Goal: Navigation & Orientation: Find specific page/section

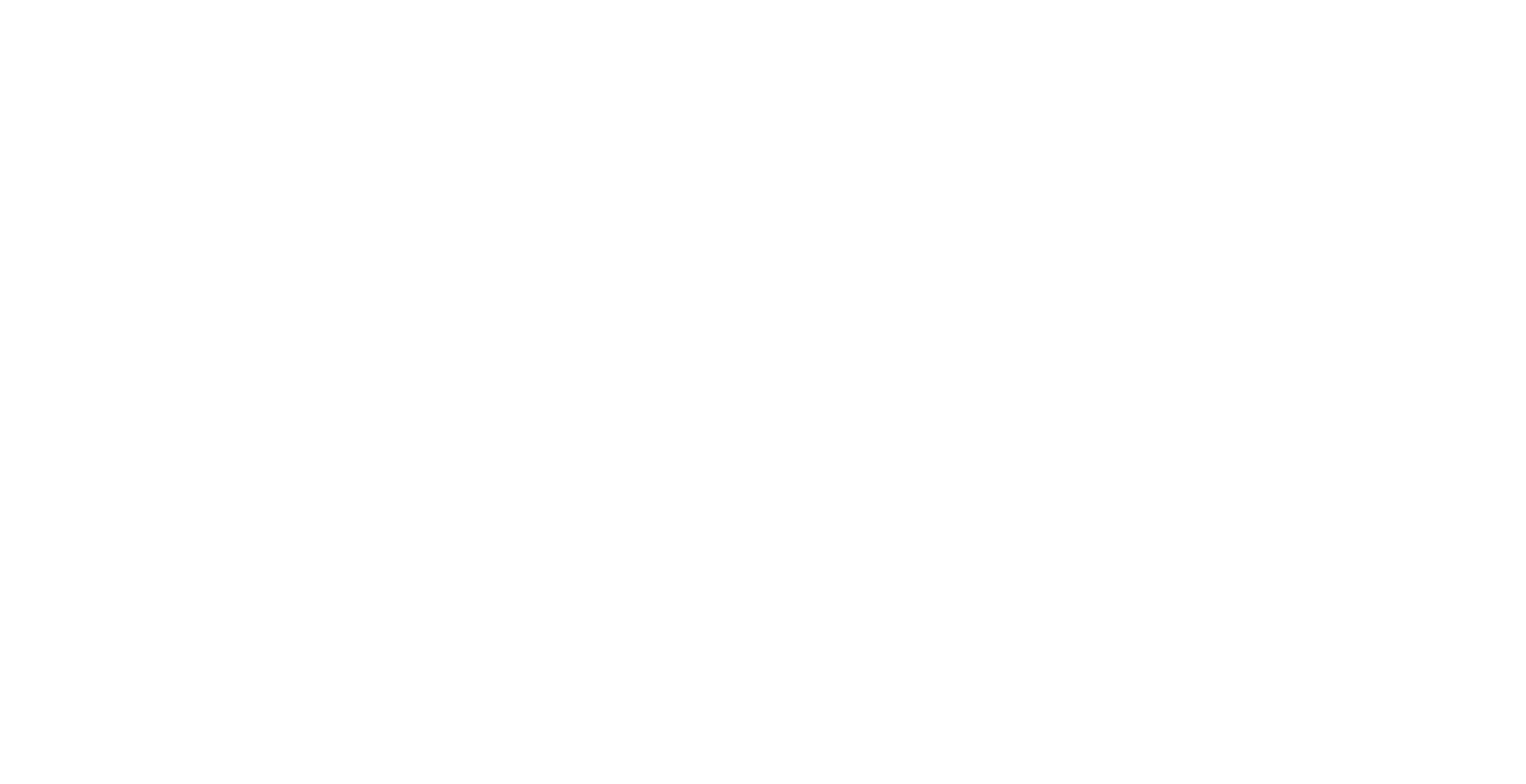
select select "*"
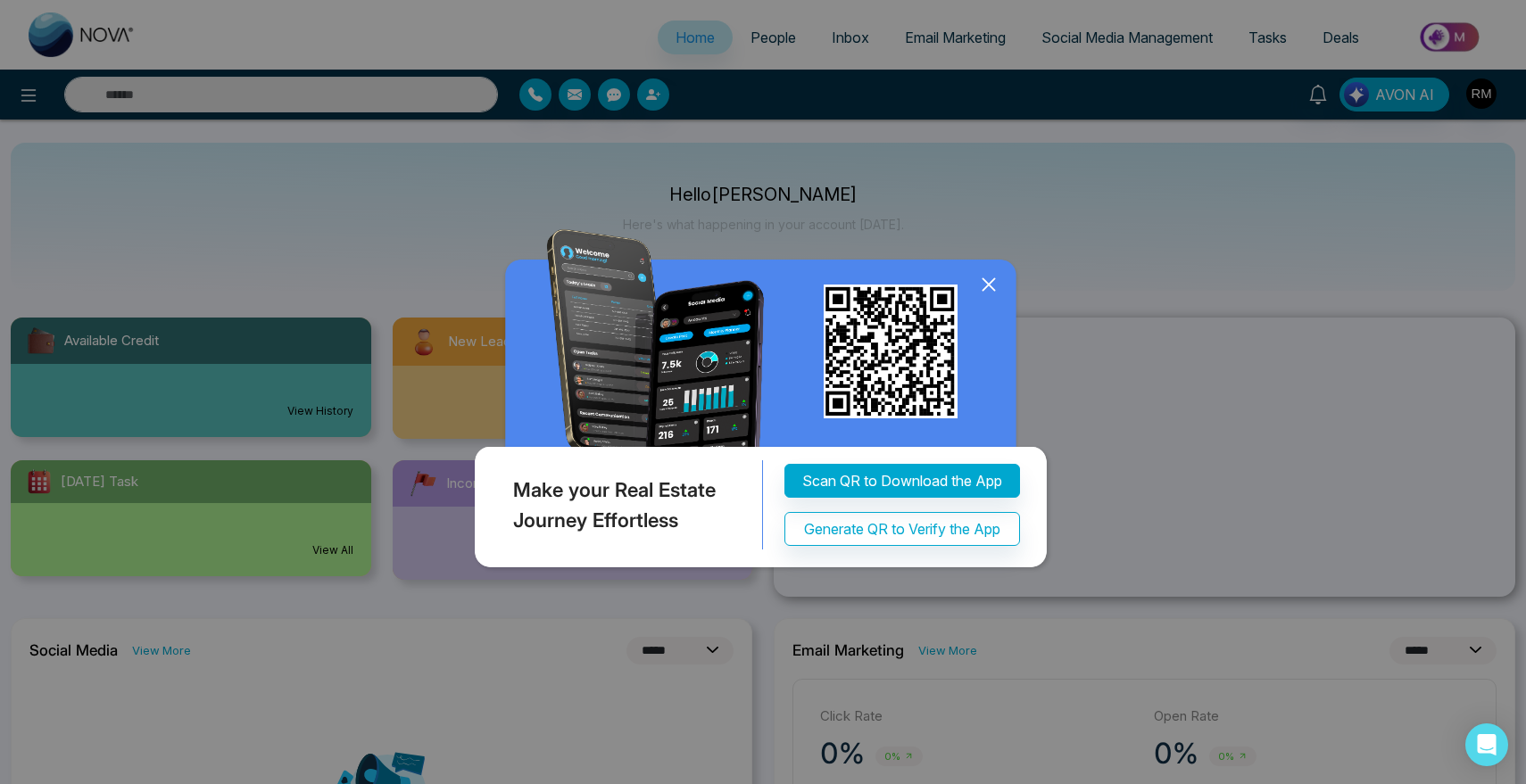
click at [772, 27] on div "Make your Real Estate Journey Effortless Scan QR to Download the App Generate Q…" at bounding box center [763, 392] width 1526 height 784
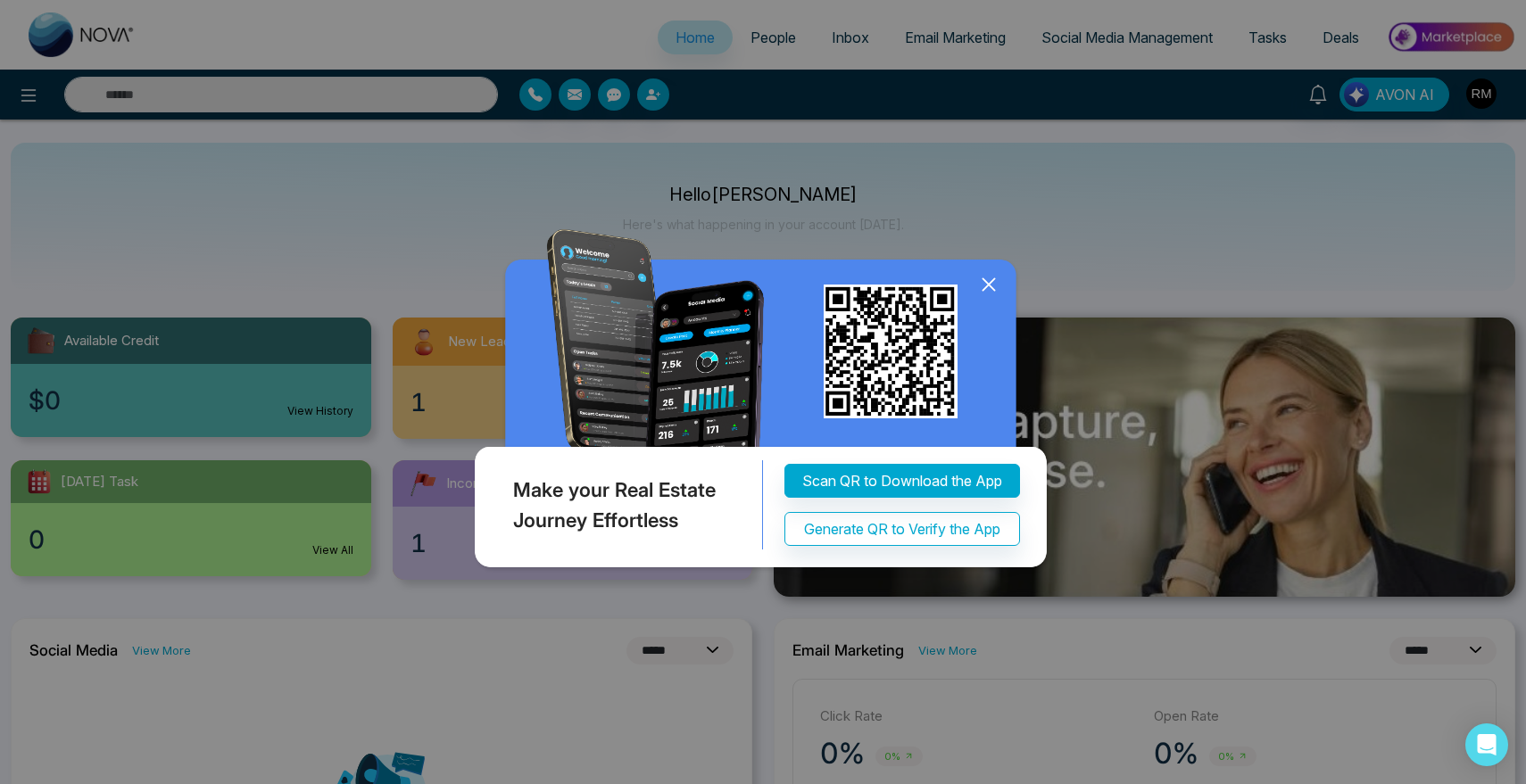
click at [987, 281] on icon at bounding box center [988, 284] width 27 height 27
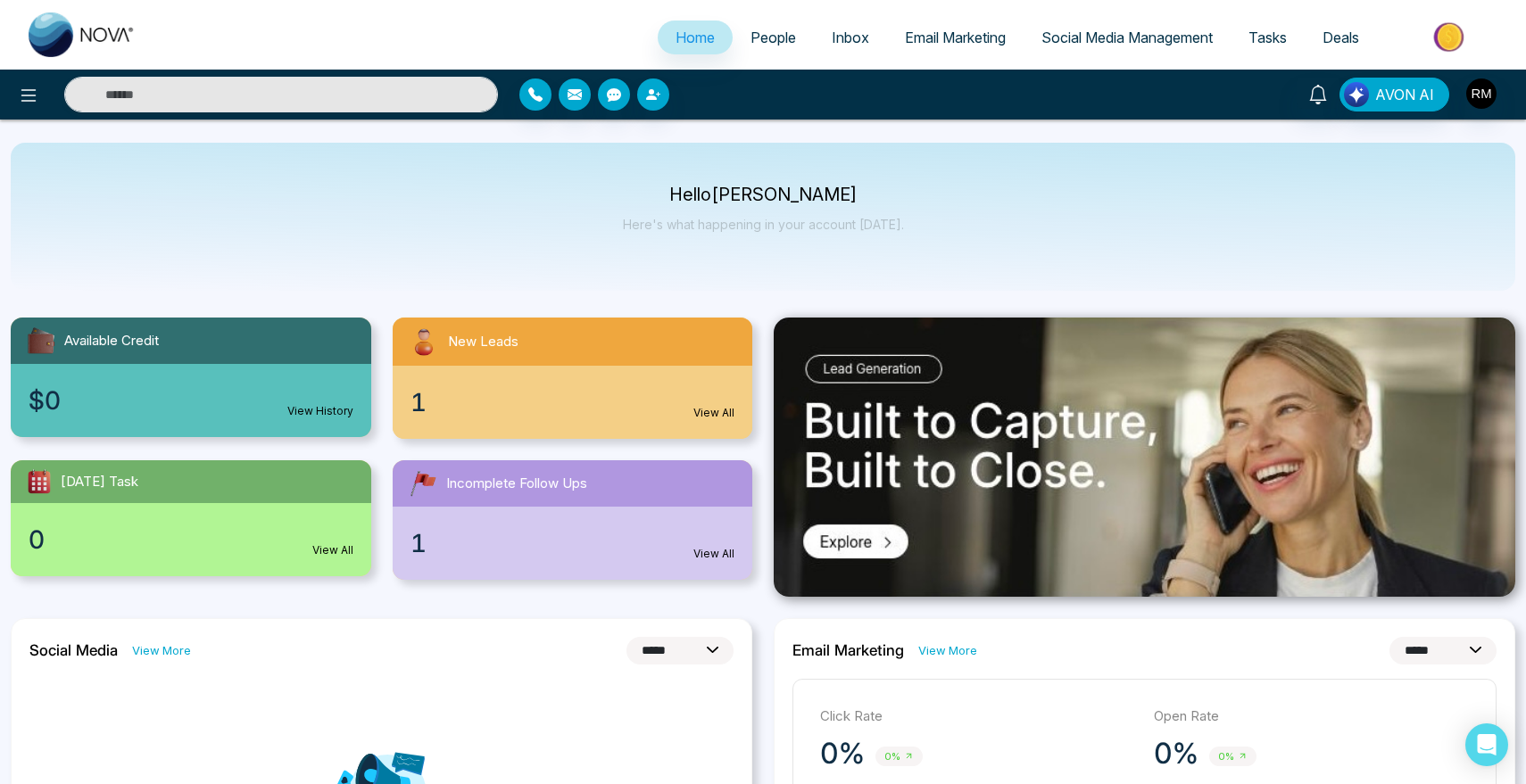
click at [751, 49] on link "People" at bounding box center [773, 37] width 81 height 34
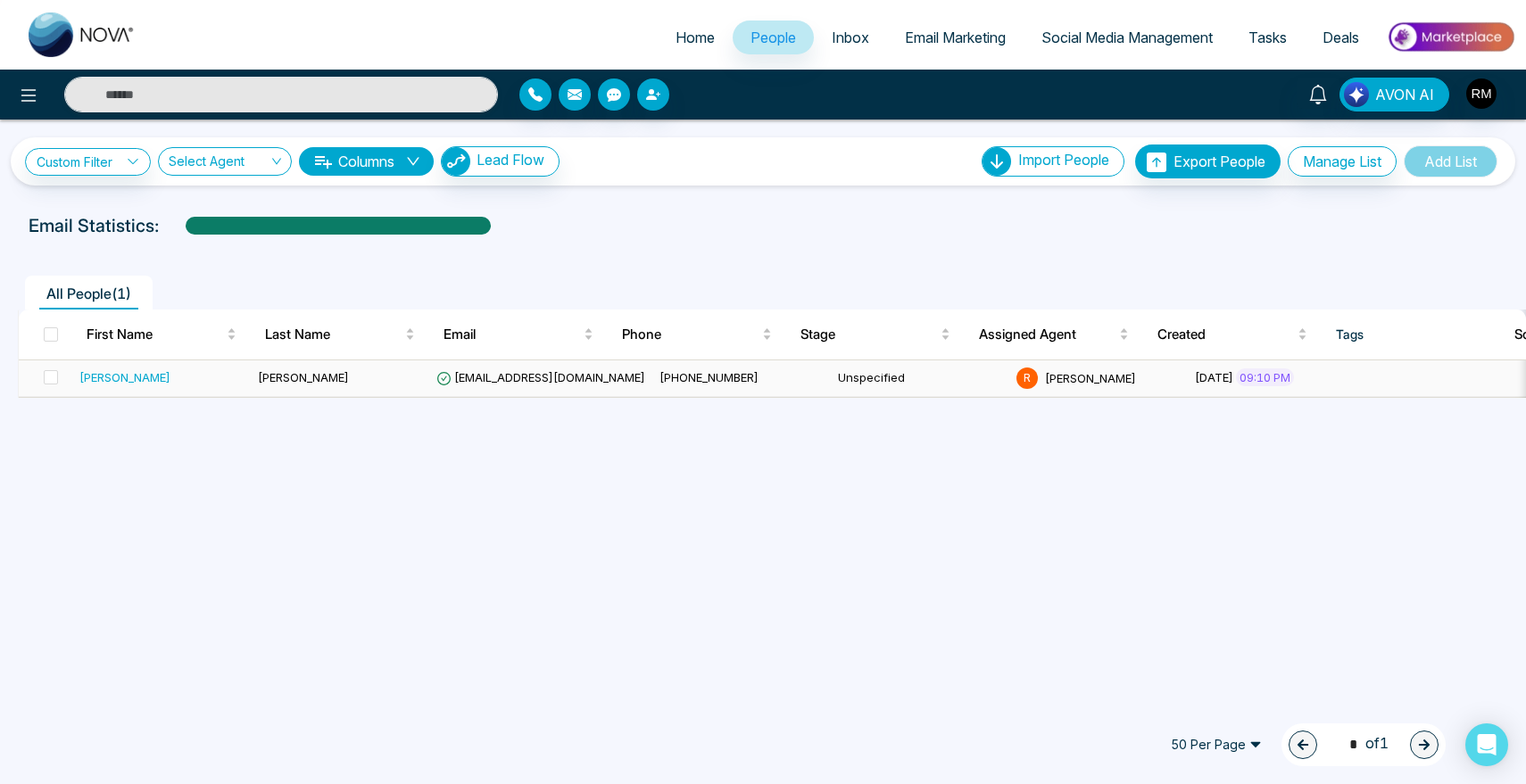
click at [111, 379] on div "[PERSON_NAME]" at bounding box center [124, 377] width 91 height 18
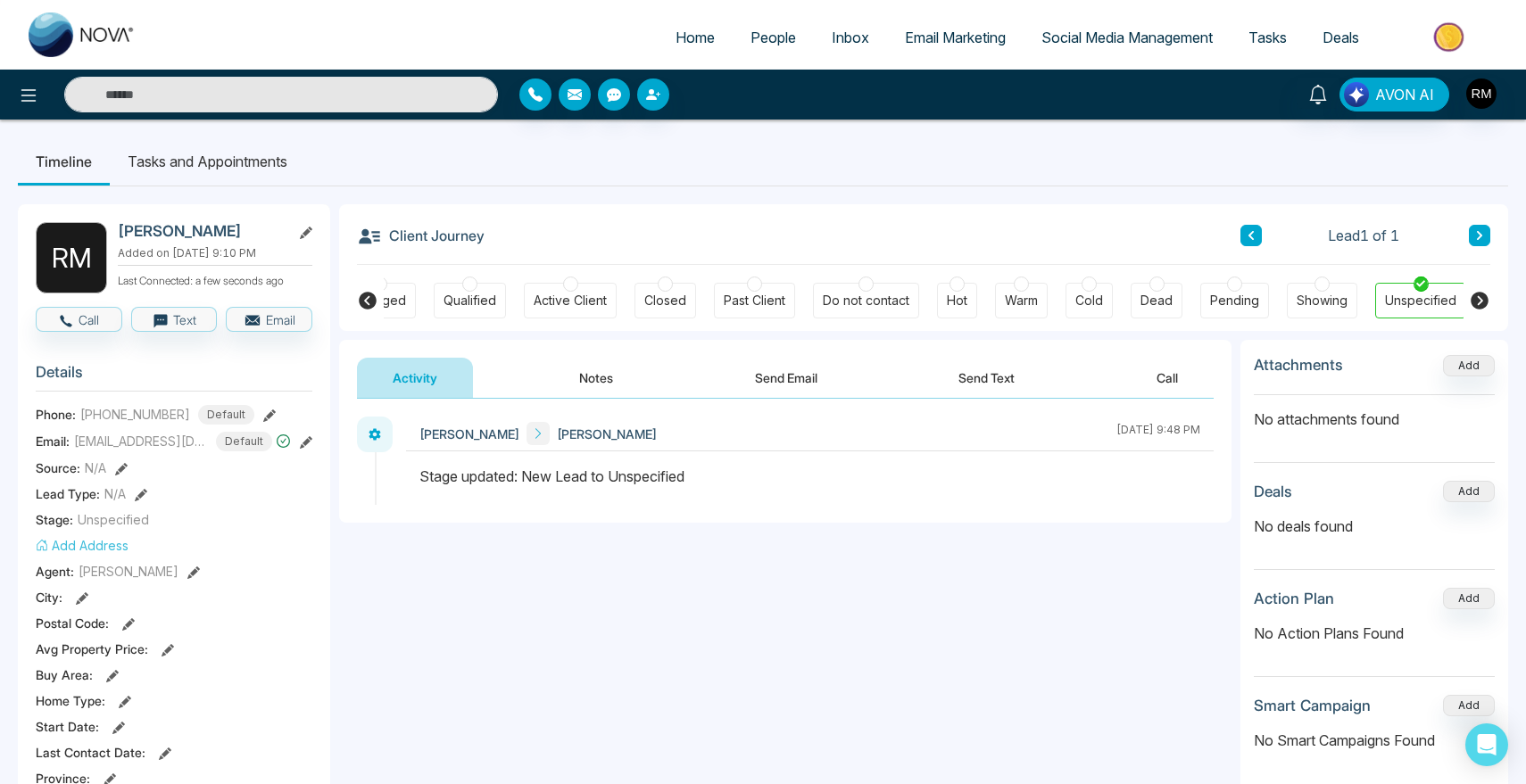
scroll to position [0, 239]
